Goal: Understand process/instructions: Learn about a topic

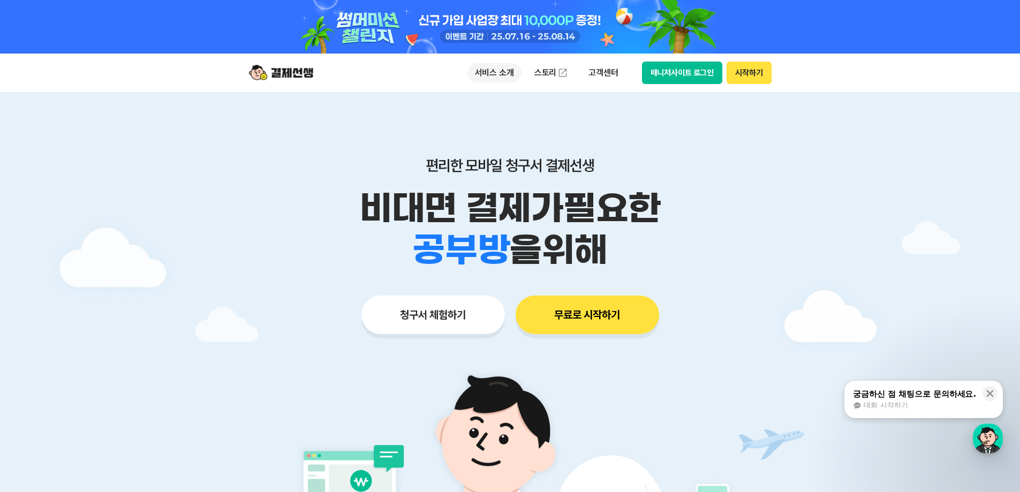
click at [485, 68] on p "서비스 소개" at bounding box center [495, 72] width 54 height 19
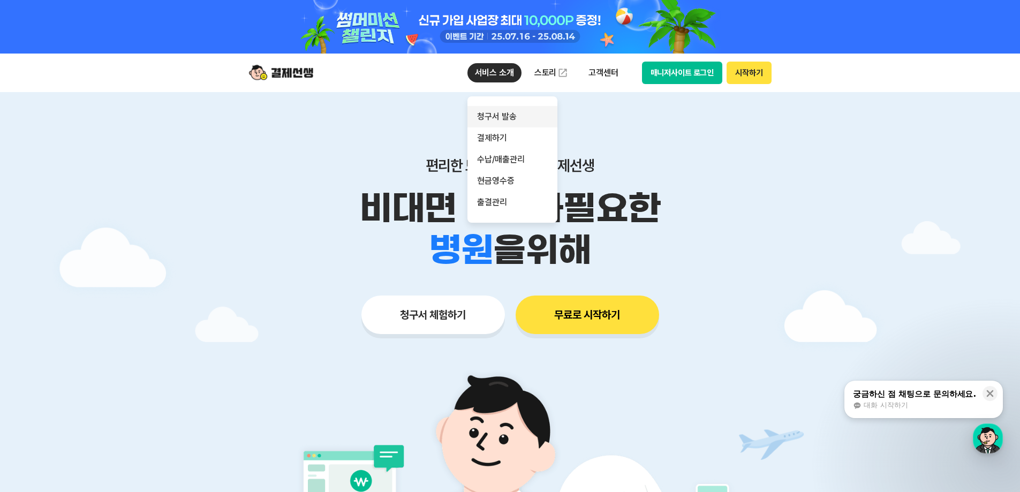
click at [494, 122] on link "청구서 발송" at bounding box center [513, 116] width 90 height 21
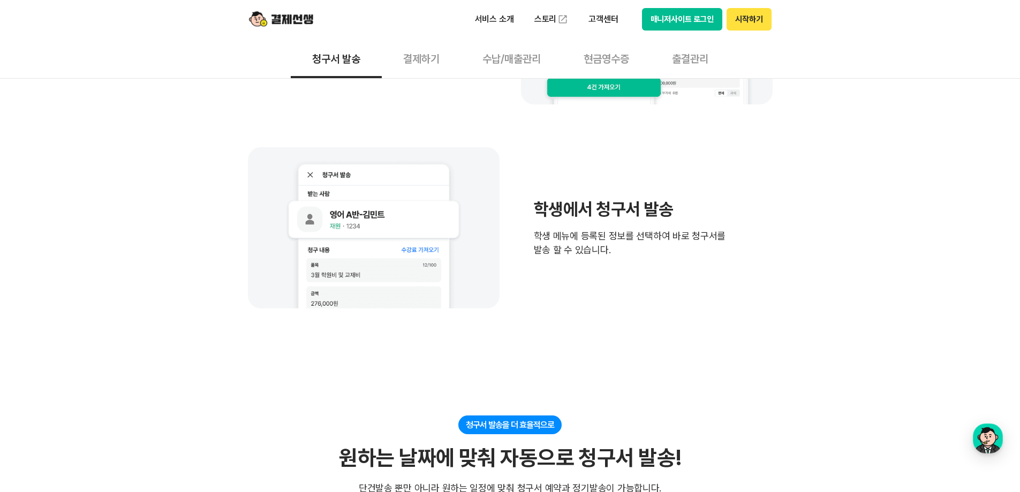
scroll to position [964, 0]
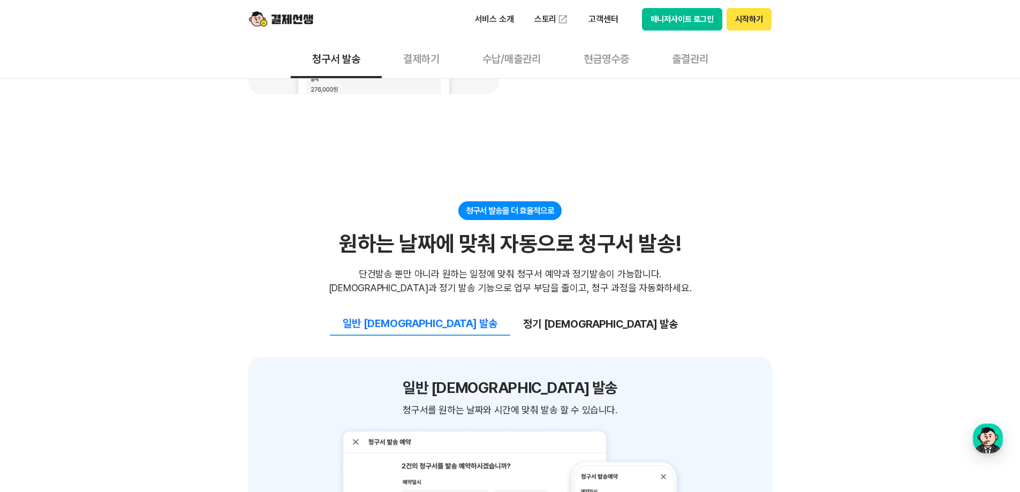
click at [297, 201] on div "청구서 발송을 더 효율적으로 원하는 날짜에 맞춰 자동으로 청구서 발송! 원하는 날짜에 맞춰 자동으로 청구서 발송! 단건발송 뿐만 아니라 원하는…" at bounding box center [510, 248] width 525 height 94
drag, startPoint x: 419, startPoint y: 238, endPoint x: 619, endPoint y: 234, distance: 199.8
click at [619, 267] on div "단건발송 뿐만 아니라 원하는 일정에 맞춰 청구서 예약과 정기발송이 가능합니다. [DEMOGRAPHIC_DATA]과 정기 발송 기능으로 업무 부…" at bounding box center [510, 281] width 363 height 28
click at [632, 295] on div "일반 [DEMOGRAPHIC_DATA] 발송 정기 [DEMOGRAPHIC_DATA] 발송" at bounding box center [510, 315] width 525 height 41
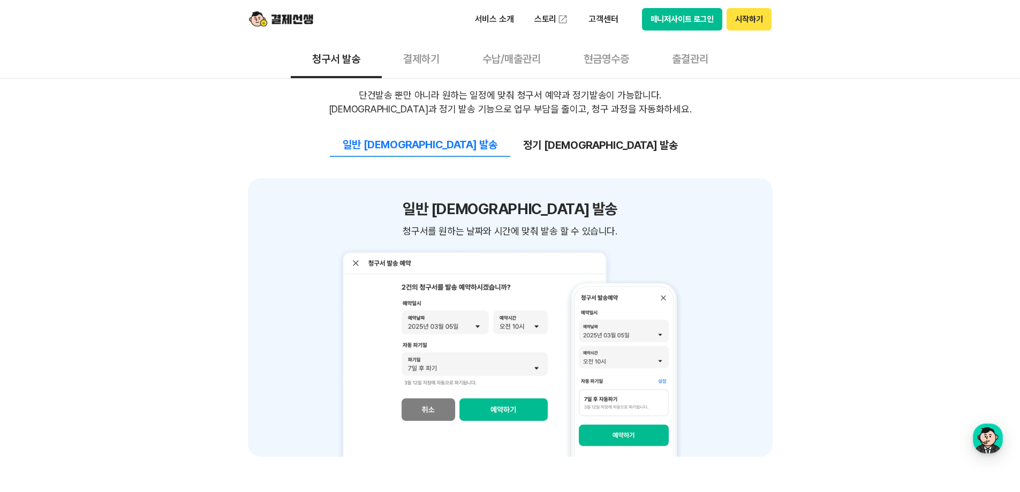
scroll to position [1125, 0]
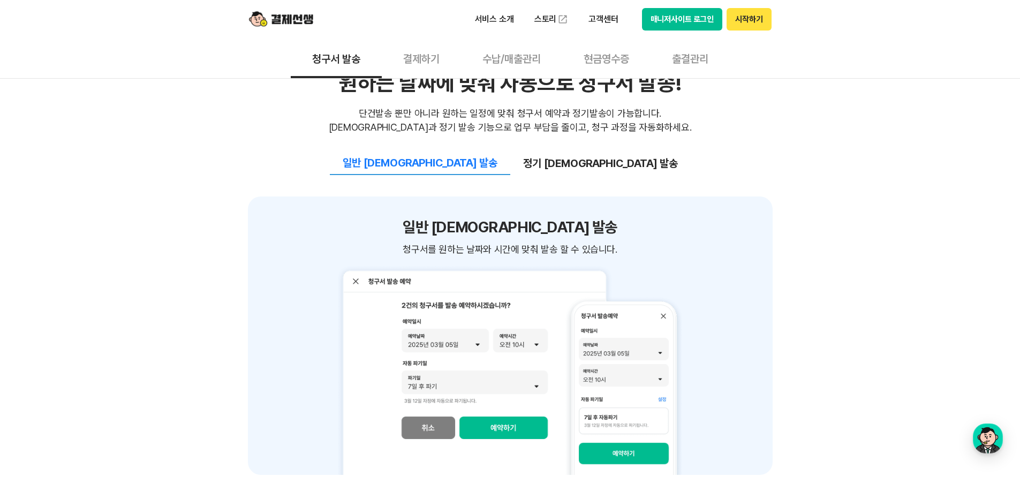
click at [568, 152] on button "정기 [DEMOGRAPHIC_DATA] 발송" at bounding box center [600, 163] width 181 height 22
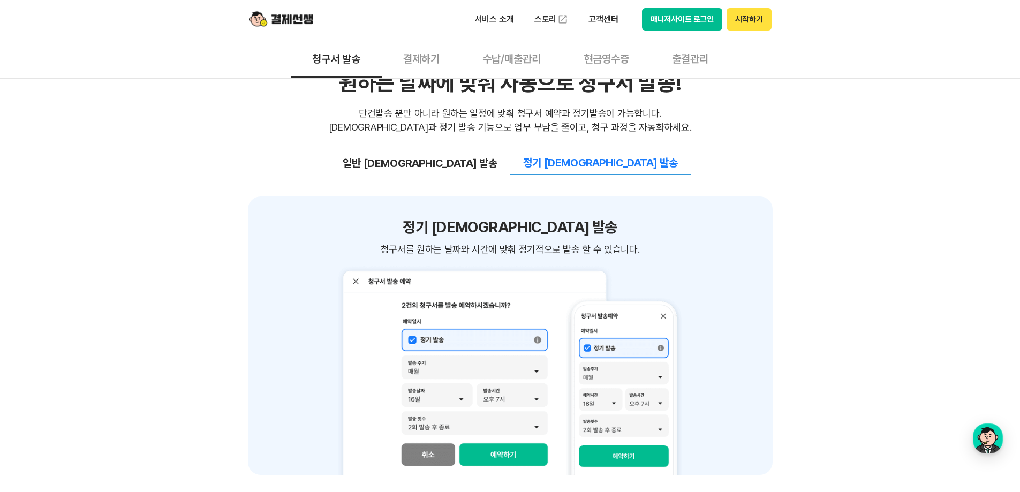
click at [279, 134] on div "일반 [DEMOGRAPHIC_DATA] 발송 정기 [DEMOGRAPHIC_DATA] 발송" at bounding box center [510, 154] width 525 height 41
